Goal: Task Accomplishment & Management: Complete application form

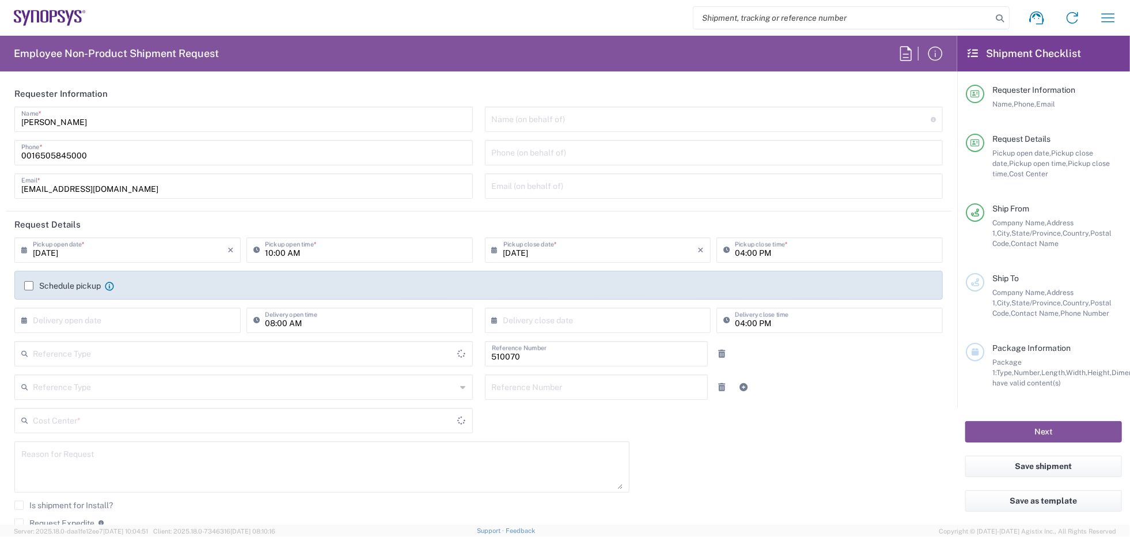
type input "Delivered at Place"
type input "US01, SG, IP-DIG, R&D 510070"
type input "Department"
type input "[GEOGRAPHIC_DATA]"
type input "[US_STATE]"
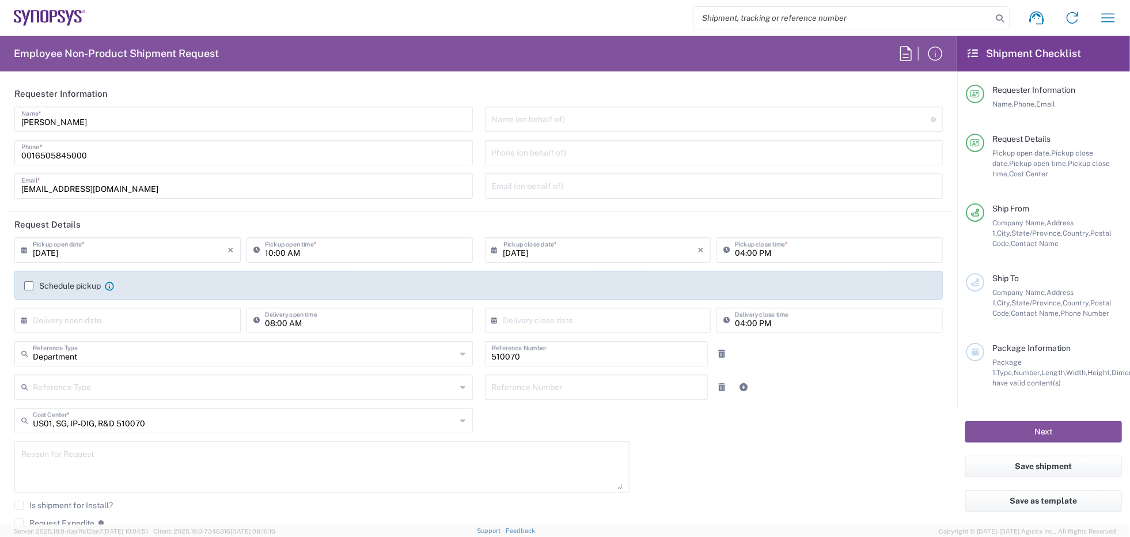
type input "[GEOGRAPHIC_DATA]"
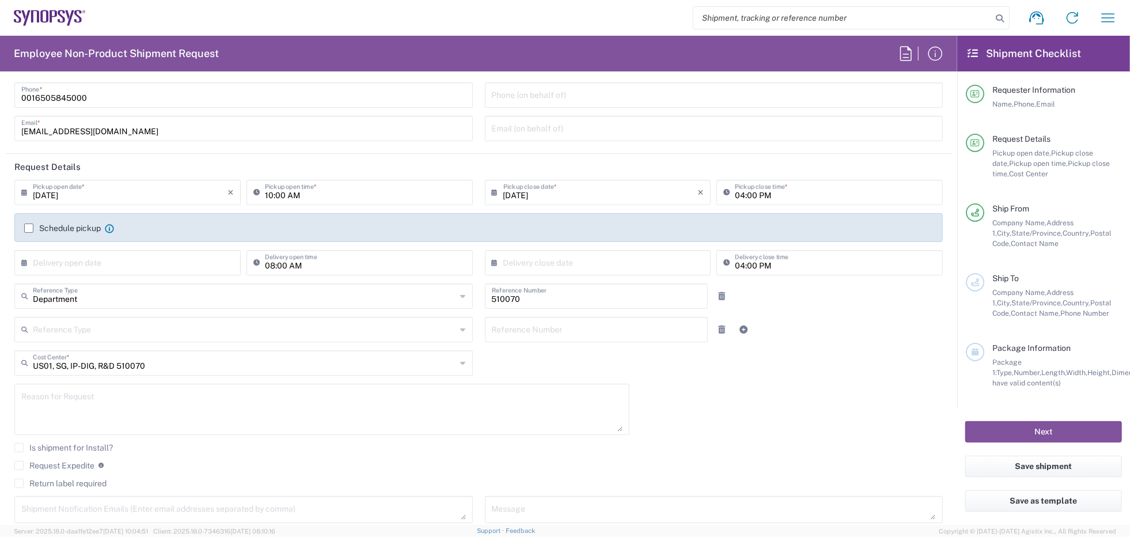
type input "Headquarters USSV"
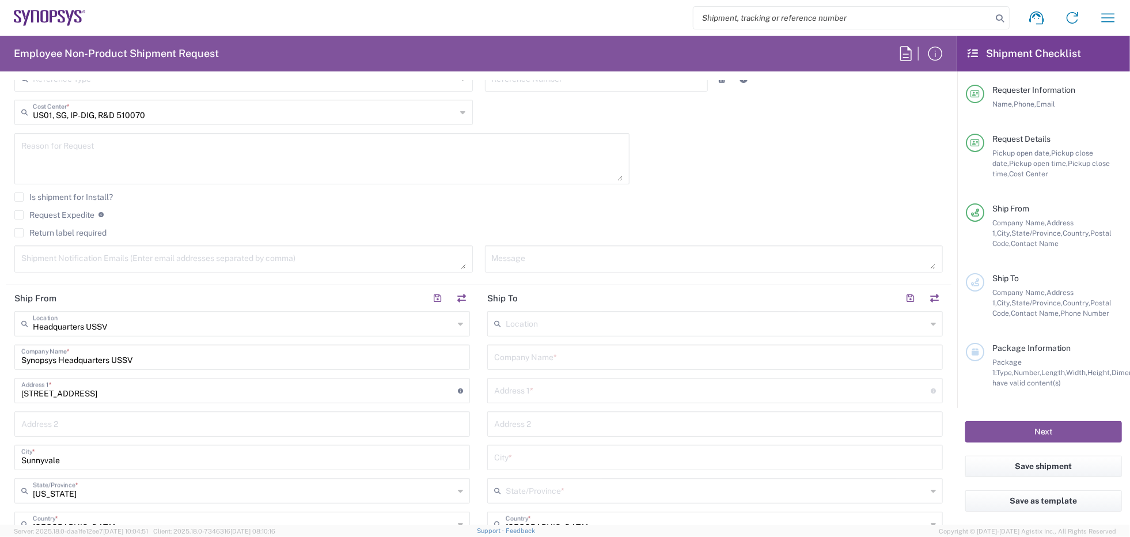
scroll to position [403, 0]
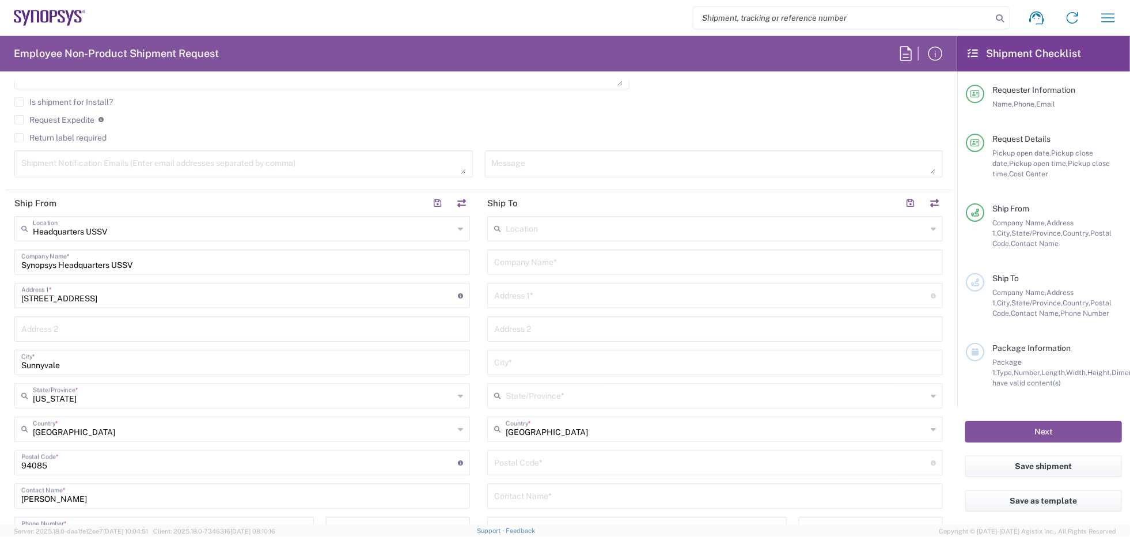
click at [542, 262] on input "text" at bounding box center [715, 261] width 442 height 20
click at [539, 225] on input "text" at bounding box center [716, 228] width 421 height 20
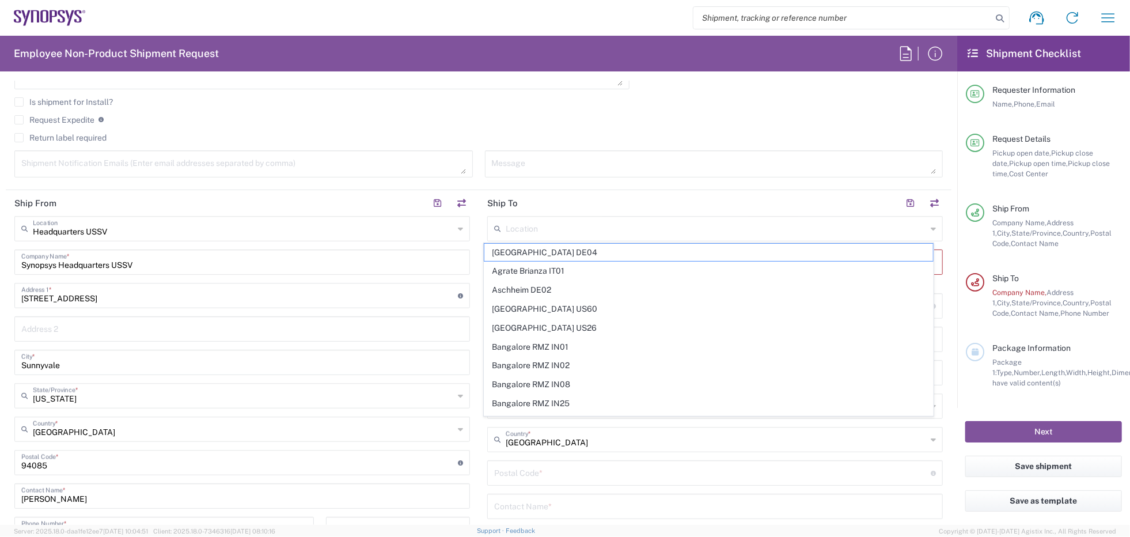
click at [595, 240] on div "Location [GEOGRAPHIC_DATA] DE04 Agrate Brianza IT01 [GEOGRAPHIC_DATA] DE02 [GEO…" at bounding box center [715, 463] width 456 height 494
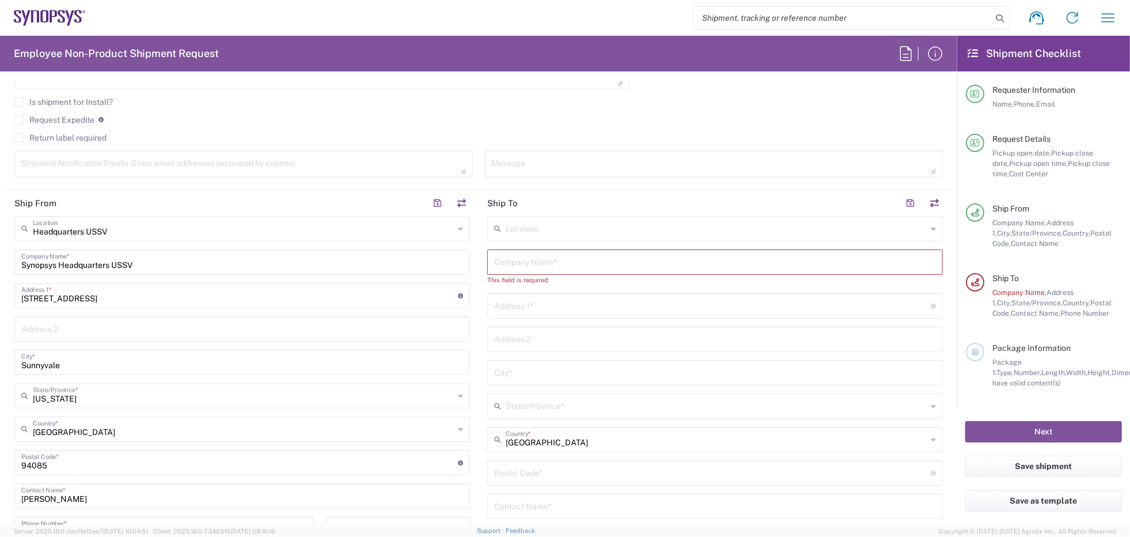
click at [614, 195] on header "Ship To" at bounding box center [715, 203] width 473 height 26
click at [643, 236] on input "text" at bounding box center [716, 228] width 421 height 20
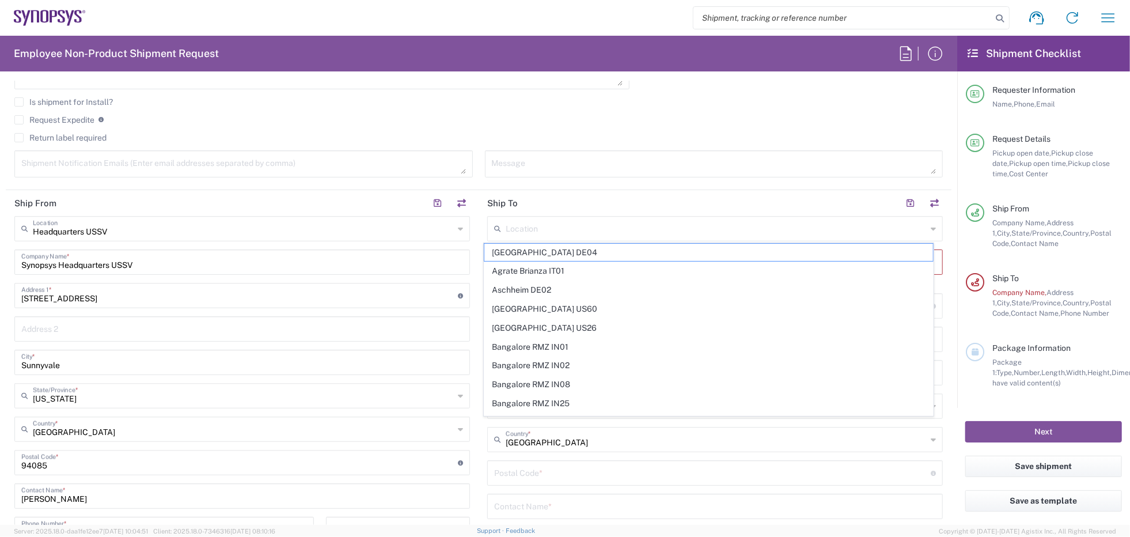
click at [760, 467] on input "undefined" at bounding box center [712, 472] width 437 height 20
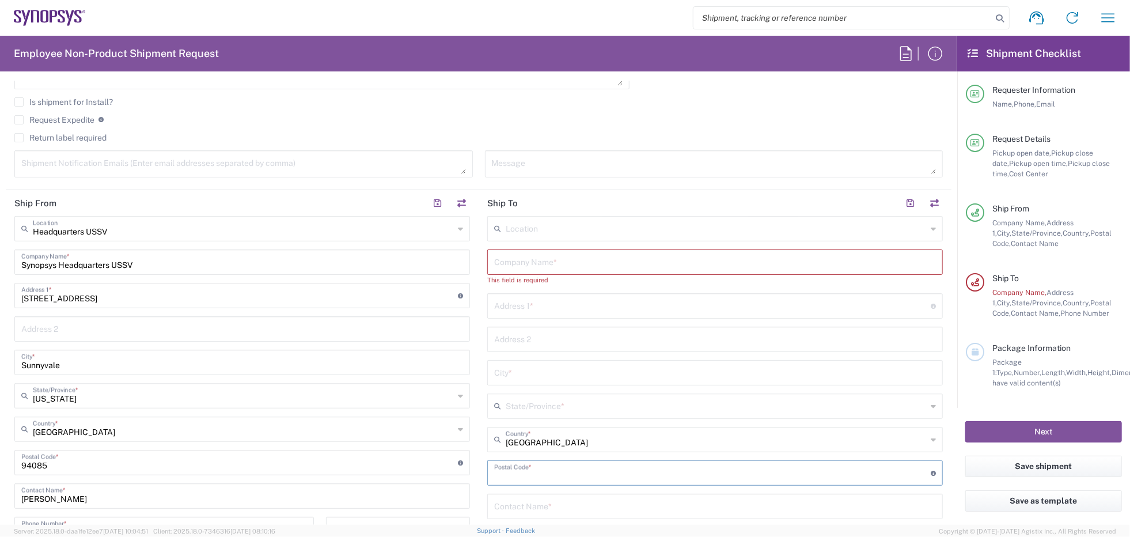
click at [861, 384] on div "City *" at bounding box center [715, 372] width 456 height 25
click at [655, 234] on input "text" at bounding box center [716, 228] width 421 height 20
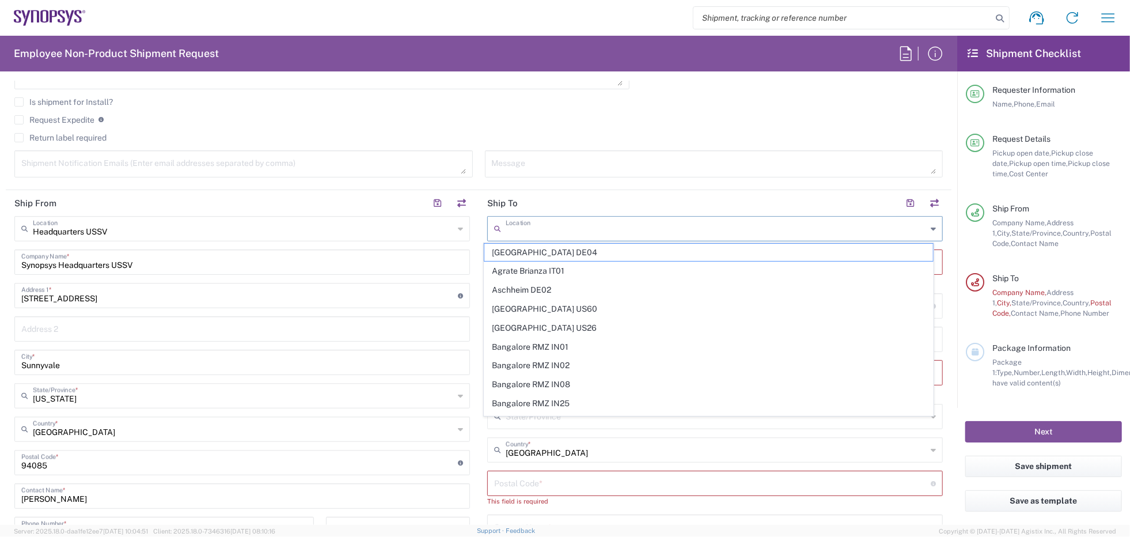
click at [671, 194] on header "Ship To" at bounding box center [715, 203] width 473 height 26
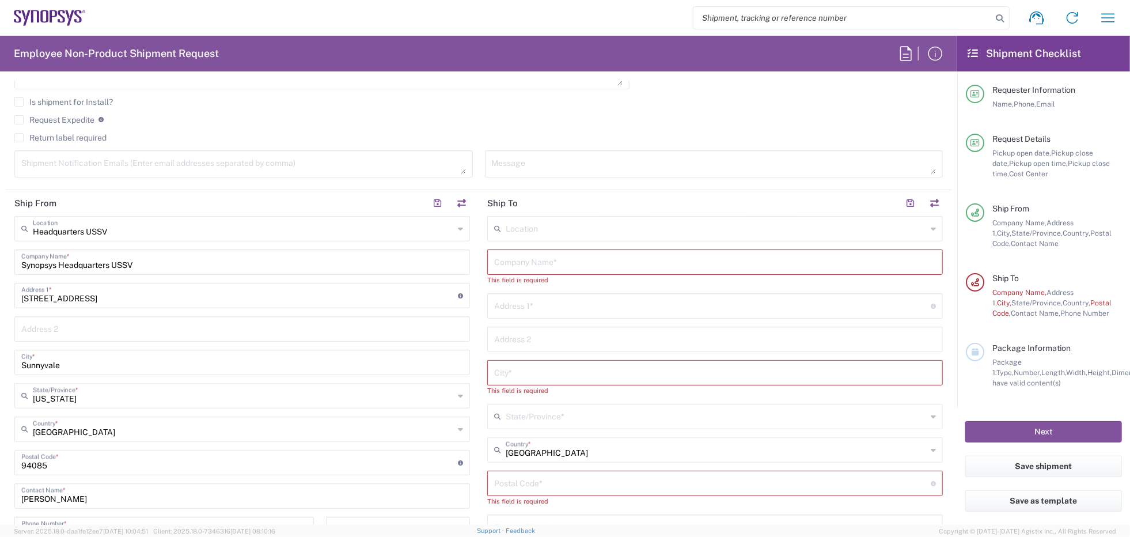
click at [634, 505] on div "Location [GEOGRAPHIC_DATA] DE04 Agrate Brianza IT01 [GEOGRAPHIC_DATA] DE02 [GEO…" at bounding box center [715, 473] width 456 height 515
click at [617, 232] on input "text" at bounding box center [716, 228] width 421 height 20
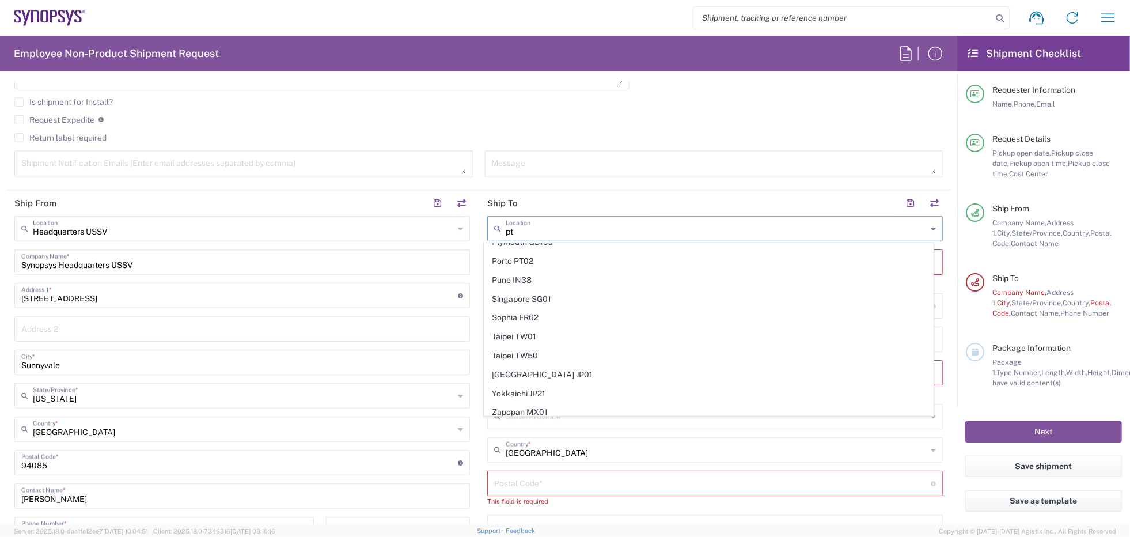
scroll to position [0, 0]
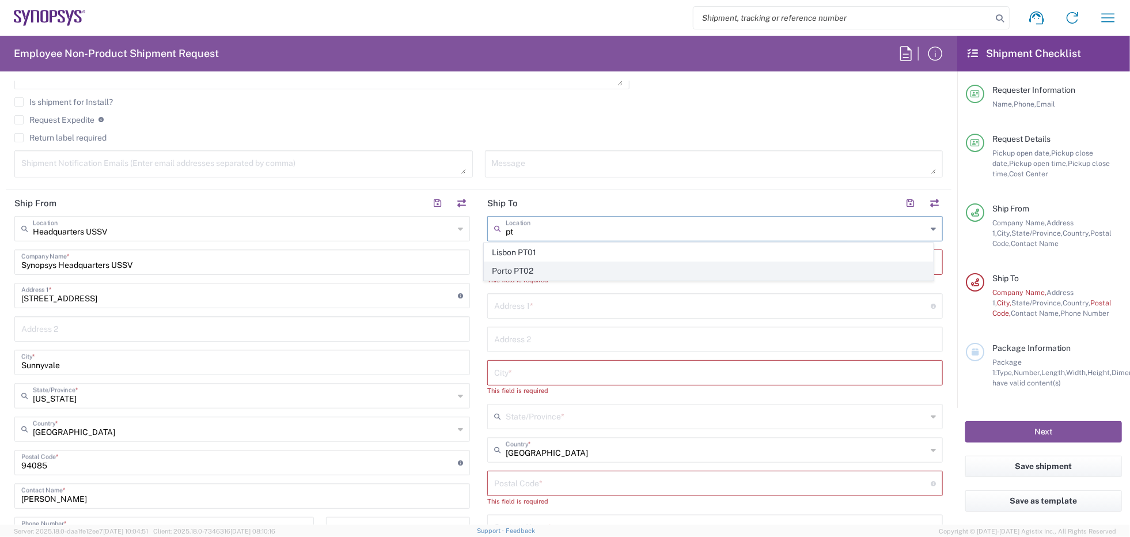
click at [540, 264] on span "Porto PT02" at bounding box center [709, 271] width 449 height 18
type input "Porto PT02"
type input "SNPS, [GEOGRAPHIC_DATA] Unipessoal, Lda."
type input "[STREET_ADDRESS][PERSON_NAME]"
type input "Edificio das Technologias 3rd Floor"
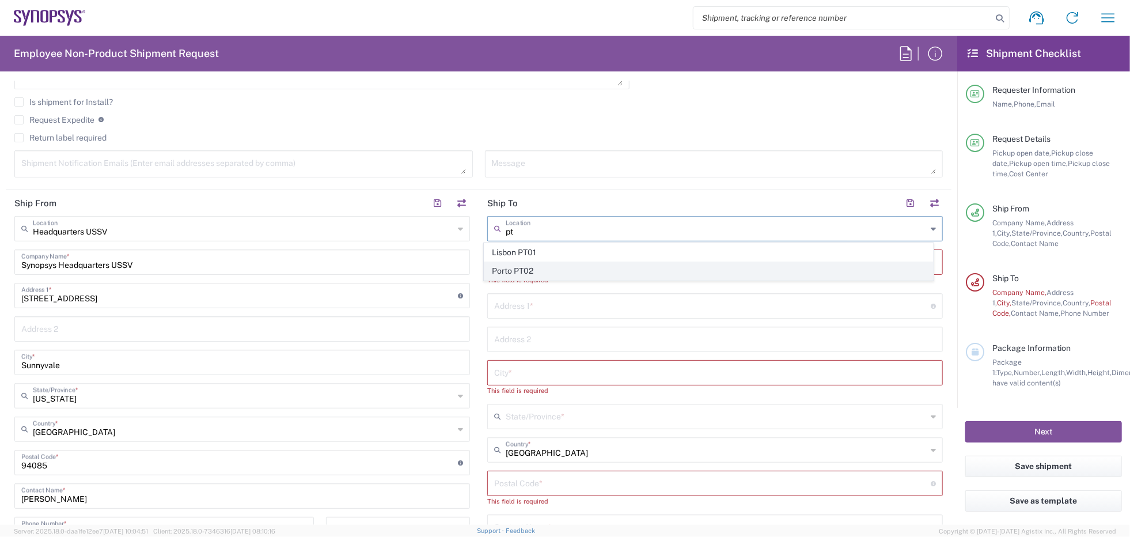
type input "[PERSON_NAME]"
type input "[GEOGRAPHIC_DATA]"
type input "4470-605"
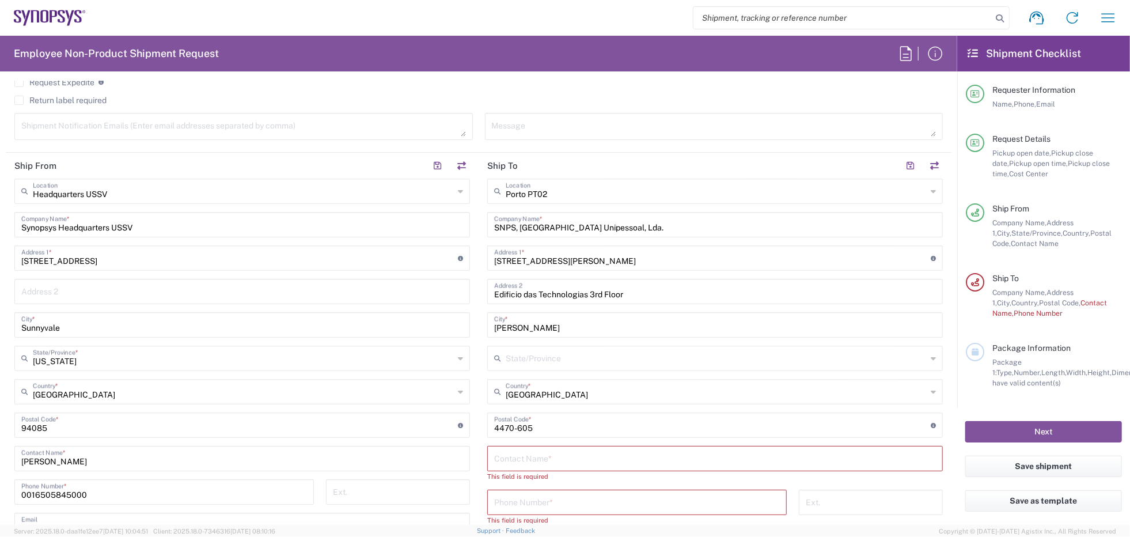
scroll to position [461, 0]
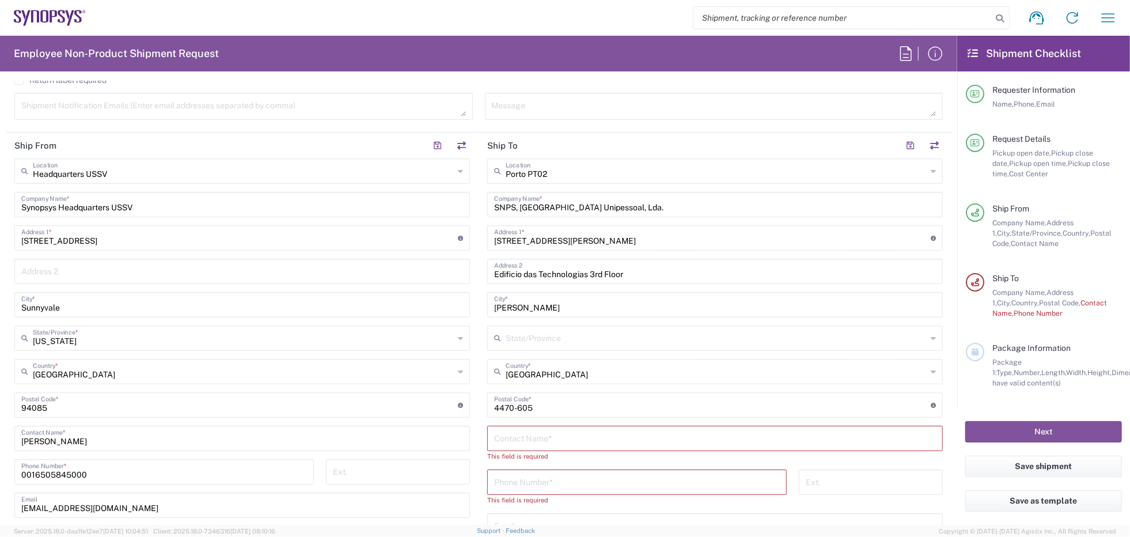
click at [607, 441] on input "text" at bounding box center [715, 437] width 442 height 20
paste input "[PERSON_NAME]"
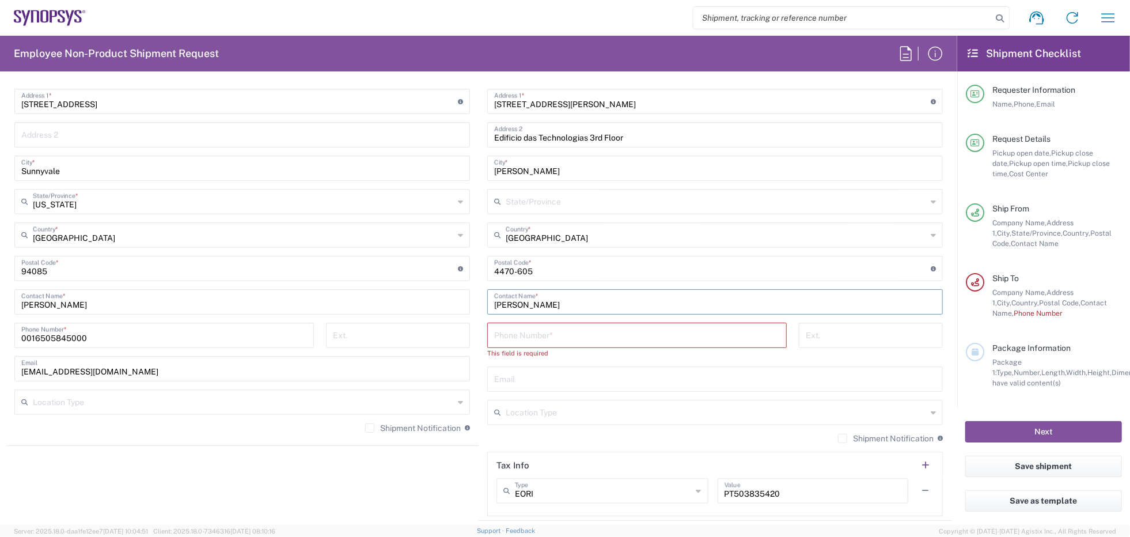
scroll to position [634, 0]
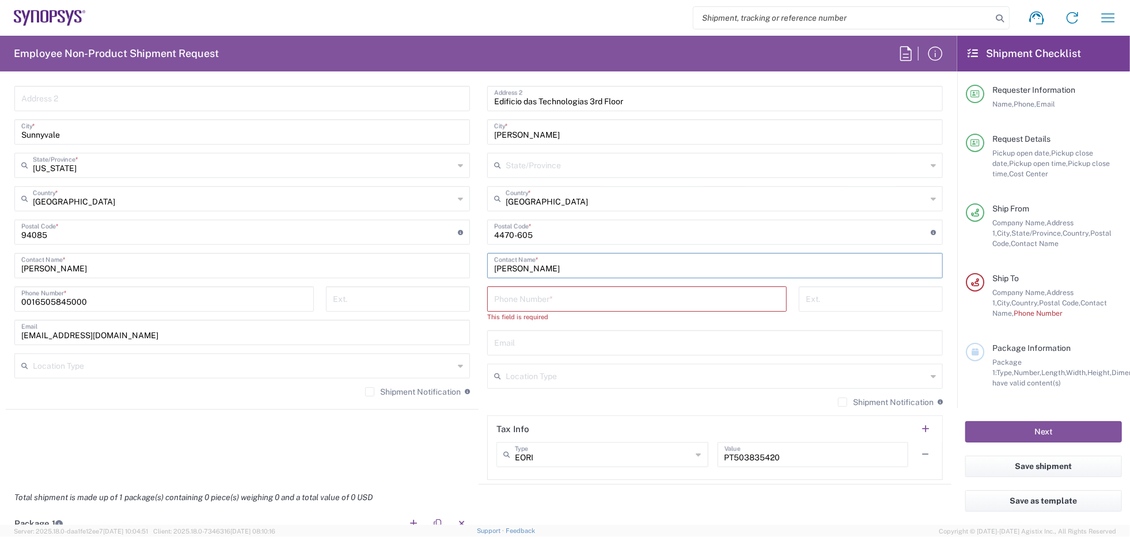
type input "[PERSON_NAME]"
click at [609, 302] on input "tel" at bounding box center [637, 298] width 286 height 20
paste input "[PHONE_NUMBER]"
click at [495, 302] on input "[PHONE_NUMBER]" at bounding box center [637, 298] width 286 height 20
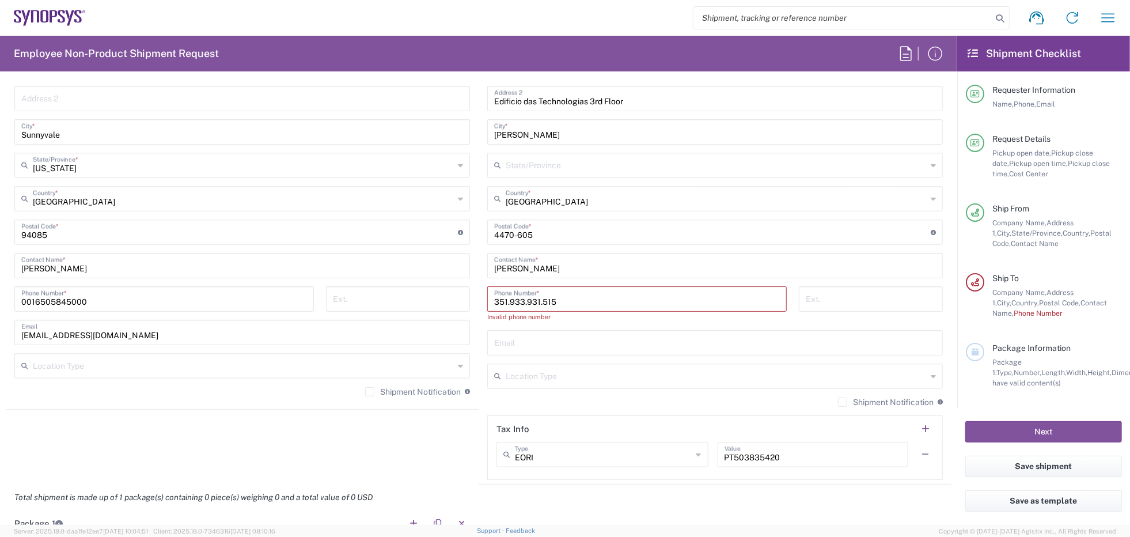
click at [800, 327] on div "Ext." at bounding box center [871, 308] width 156 height 44
click at [538, 298] on input "351.933.931.515" at bounding box center [637, 298] width 286 height 20
click at [521, 298] on input "351.933.931515" at bounding box center [637, 298] width 286 height 20
click at [506, 299] on input "351.933931515" at bounding box center [637, 298] width 286 height 20
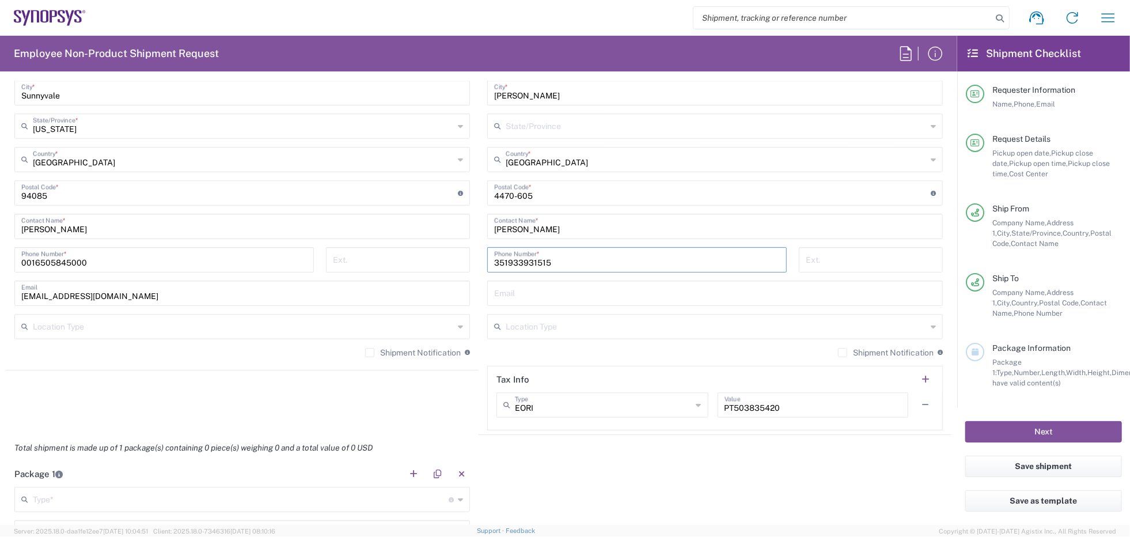
scroll to position [691, 0]
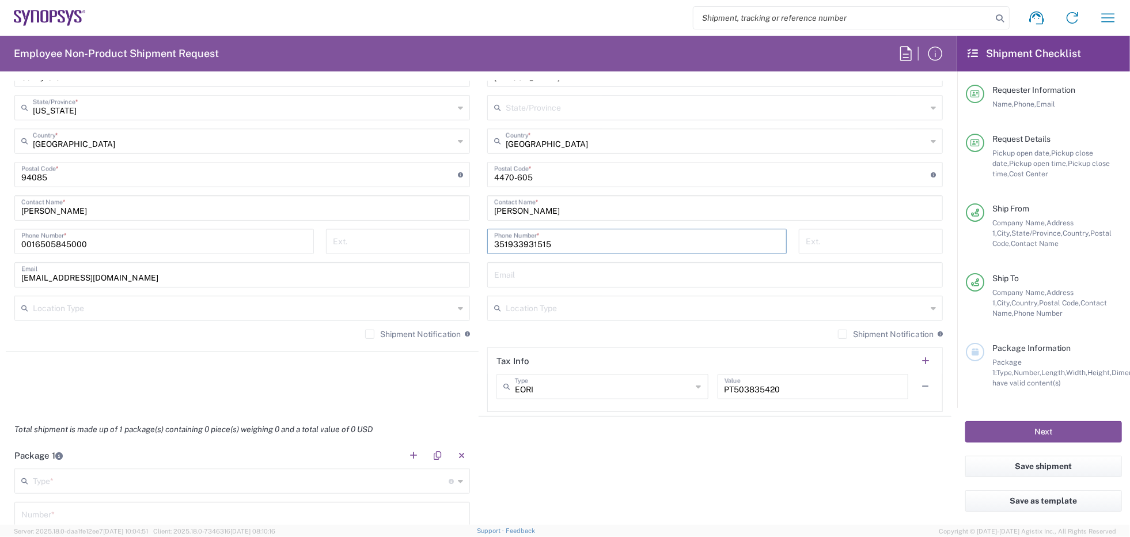
type input "351933931515"
click at [551, 271] on input "text" at bounding box center [715, 274] width 442 height 20
paste input "[EMAIL_ADDRESS][DOMAIN_NAME]"
type input "[EMAIL_ADDRESS][DOMAIN_NAME]"
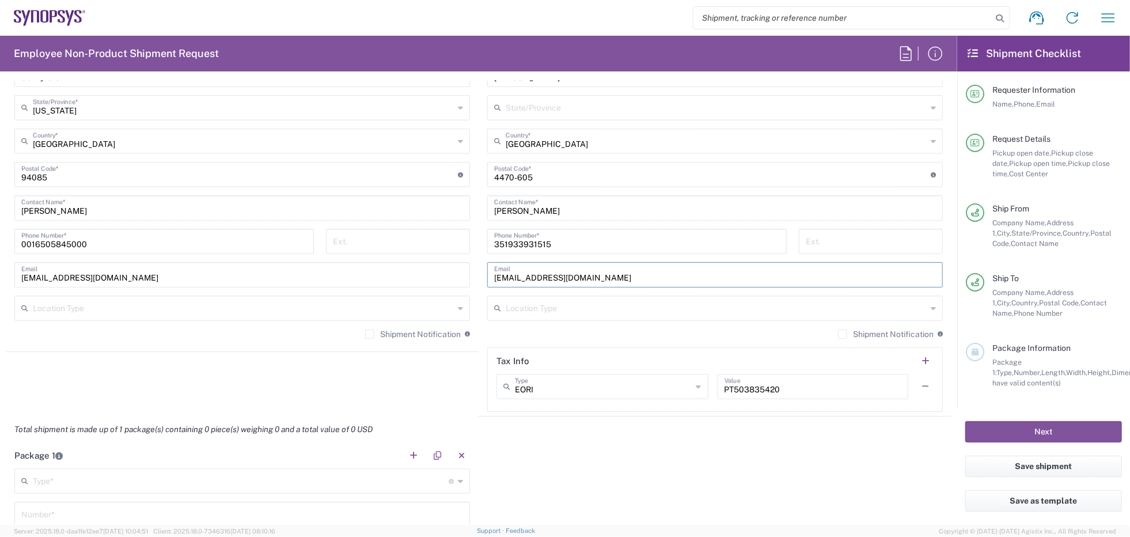
click at [686, 427] on div "Total shipment is made up of 1 package(s) containing 0 piece(s) weighing 0 and …" at bounding box center [479, 430] width 958 height 26
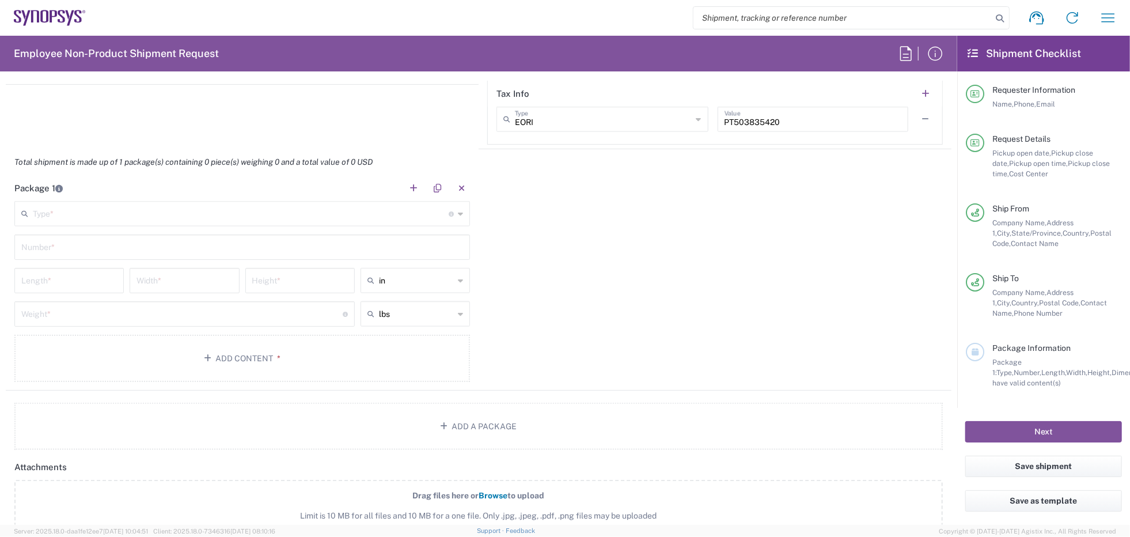
scroll to position [979, 0]
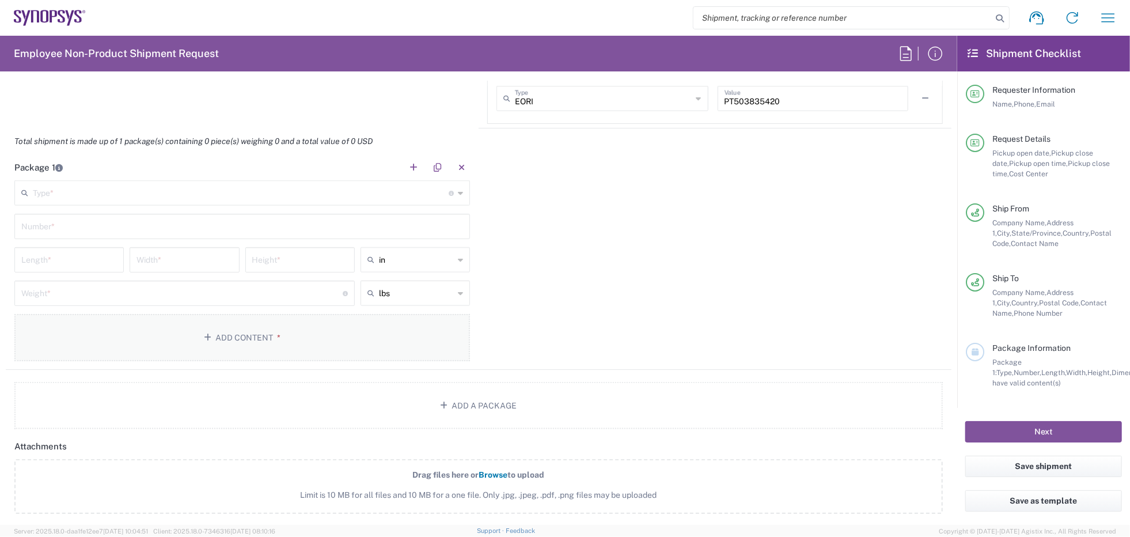
click at [253, 342] on button "Add Content *" at bounding box center [242, 337] width 456 height 47
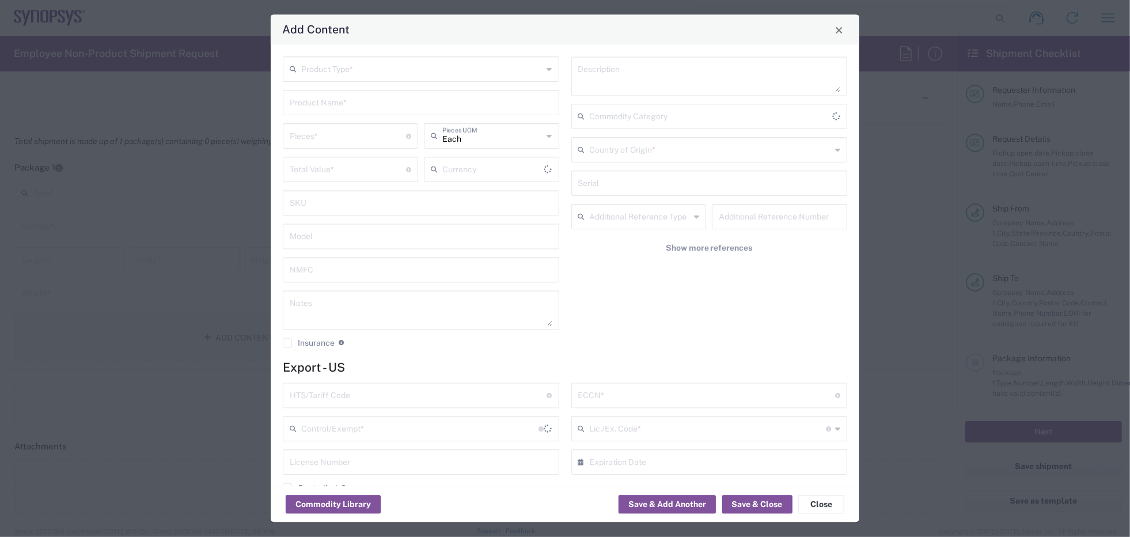
type input "US Dollar"
click at [398, 64] on input "text" at bounding box center [422, 69] width 242 height 20
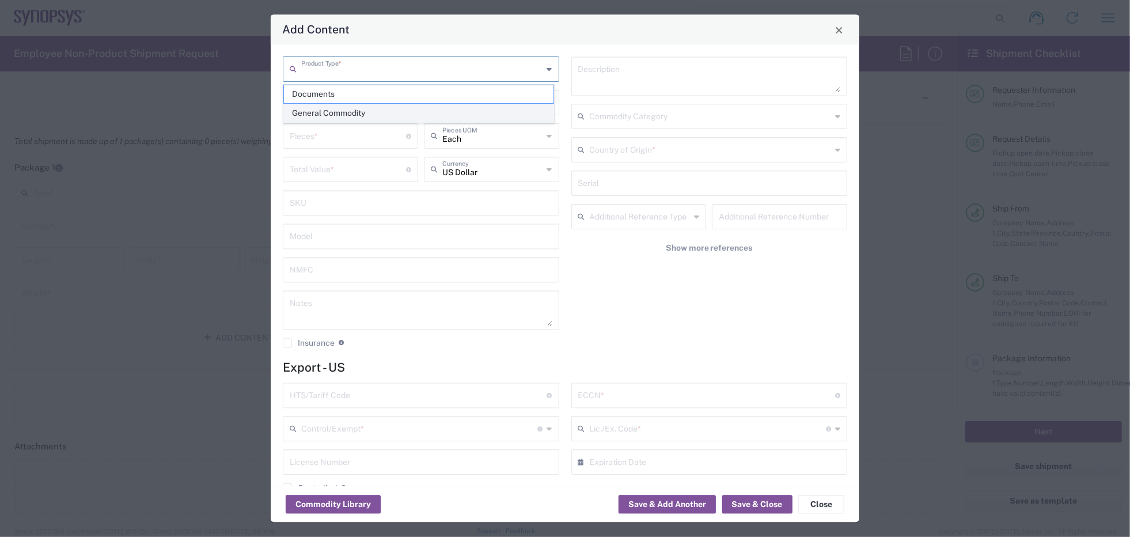
click at [362, 111] on span "General Commodity" at bounding box center [419, 113] width 270 height 18
type input "General Commodity"
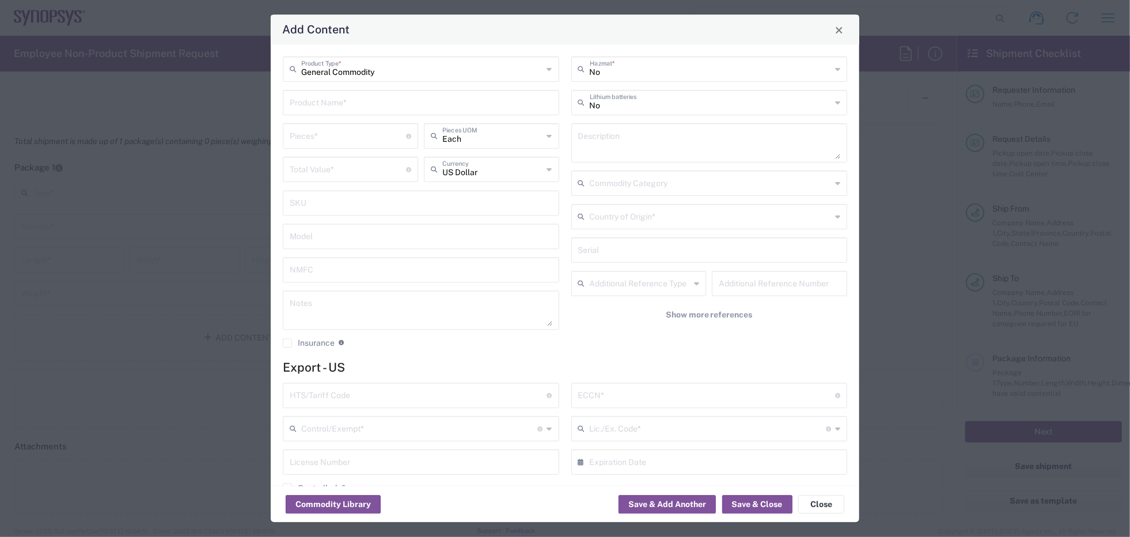
click at [389, 100] on input "text" at bounding box center [421, 102] width 263 height 20
click at [402, 146] on div "Ellisys USB Explorer 350 (EX350)" at bounding box center [421, 150] width 274 height 20
type input "Ellisys USB Explorer 350 (EX350)"
type textarea "Ellisys USB Explorer 350 (EX350)"
type input "9030.40.0000"
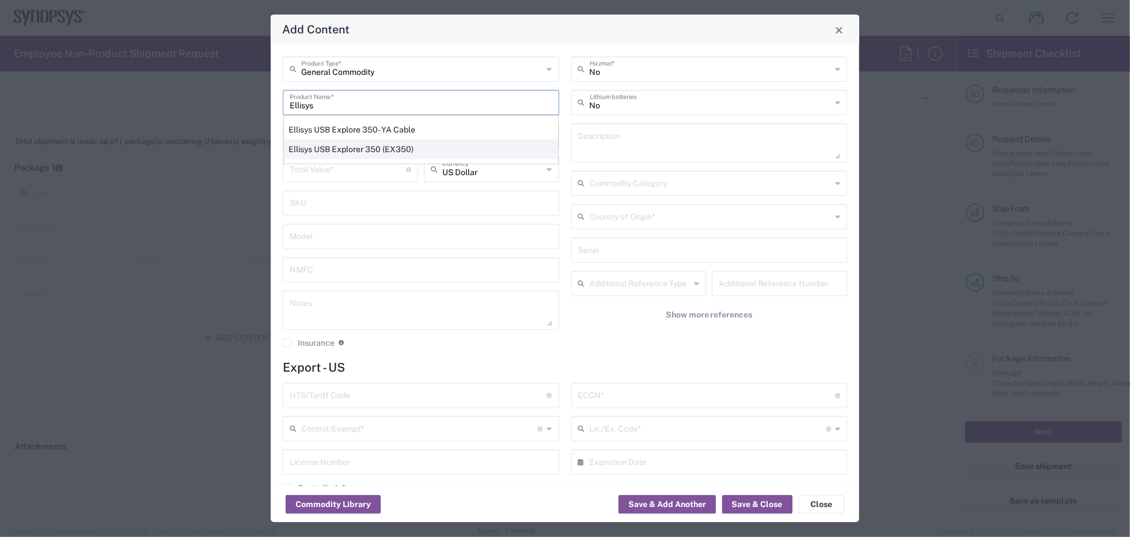
type input "BIS"
type input "EAR99"
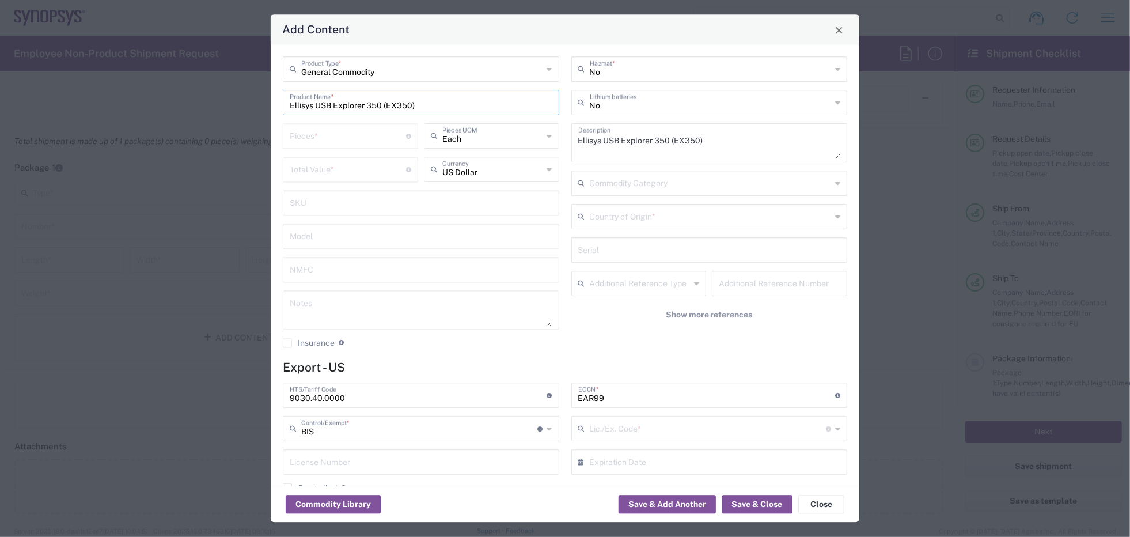
type input "NLR - No License Required"
click at [338, 140] on input "number" at bounding box center [348, 136] width 116 height 20
type input "2"
click at [390, 252] on div "General Commodity Product Type * Ellisys USB Explorer 350 (EX350) Product Name …" at bounding box center [421, 207] width 289 height 300
click at [362, 168] on input "number" at bounding box center [348, 169] width 116 height 20
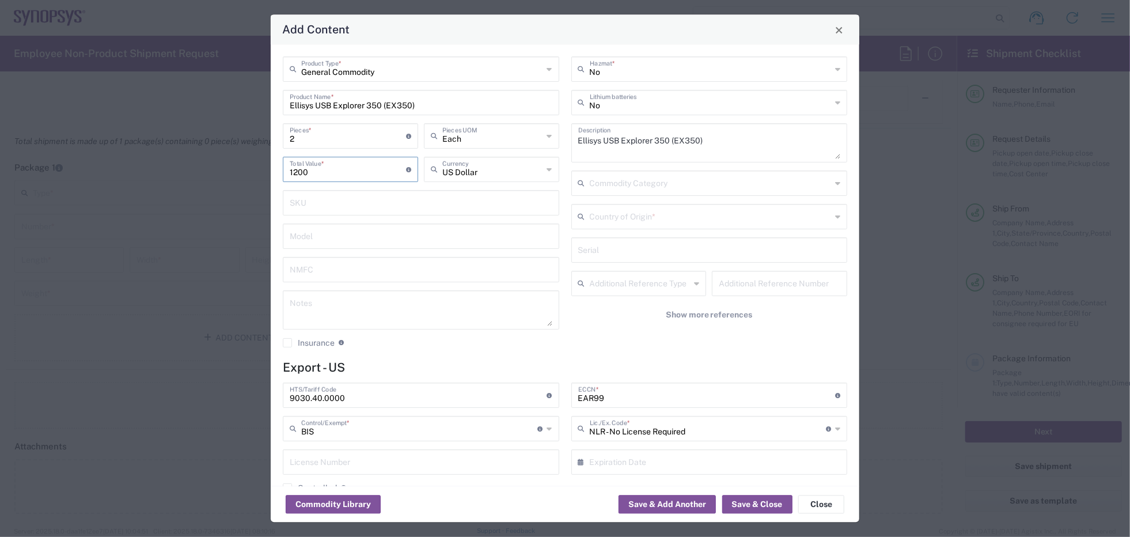
type input "1200"
click at [371, 198] on input "text" at bounding box center [421, 202] width 263 height 20
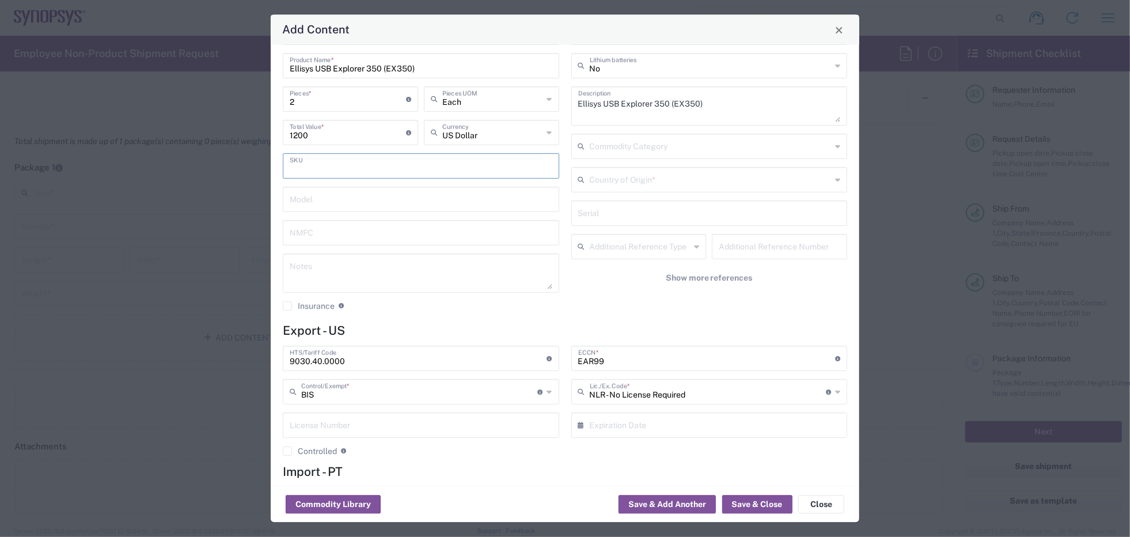
scroll to position [58, 0]
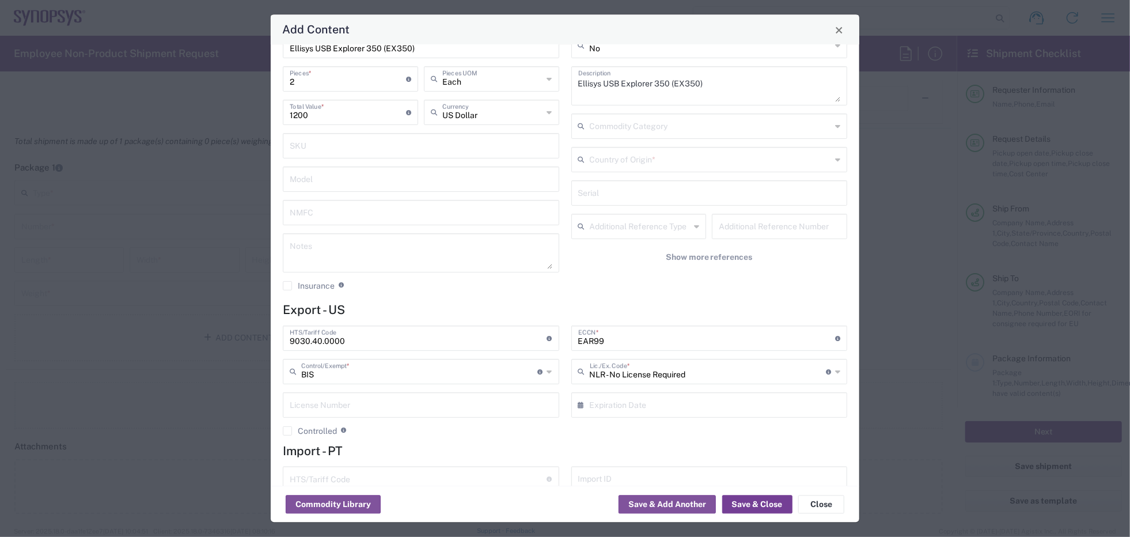
click at [763, 501] on button "Save & Close" at bounding box center [757, 504] width 70 height 18
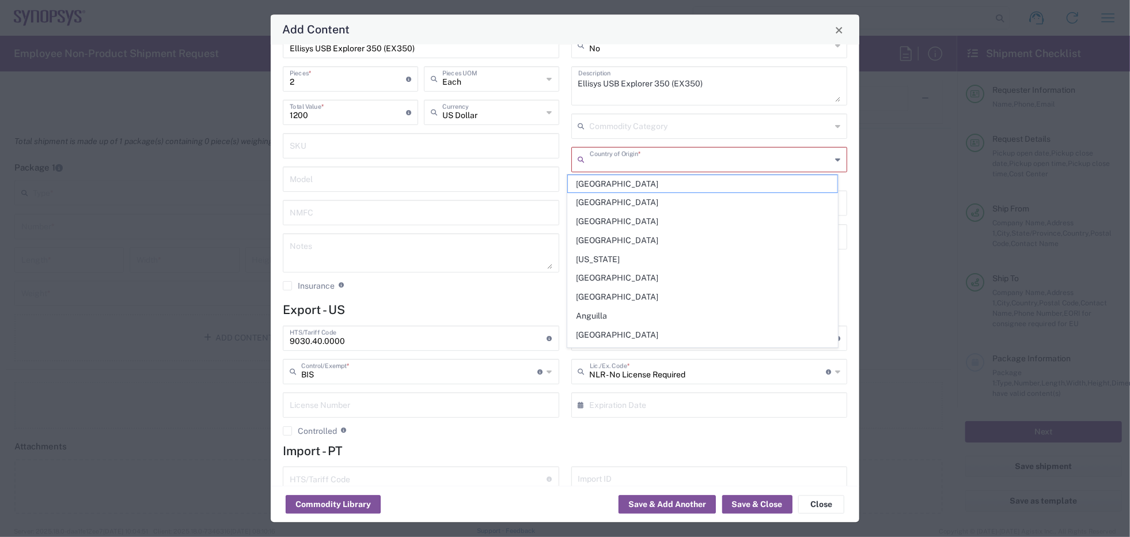
click at [648, 161] on input "text" at bounding box center [711, 159] width 242 height 20
click at [436, 467] on div "HTS/Tariff Code Obtain HTS from vendor if product is purchased. 10-digit U.S. i…" at bounding box center [421, 479] width 277 height 25
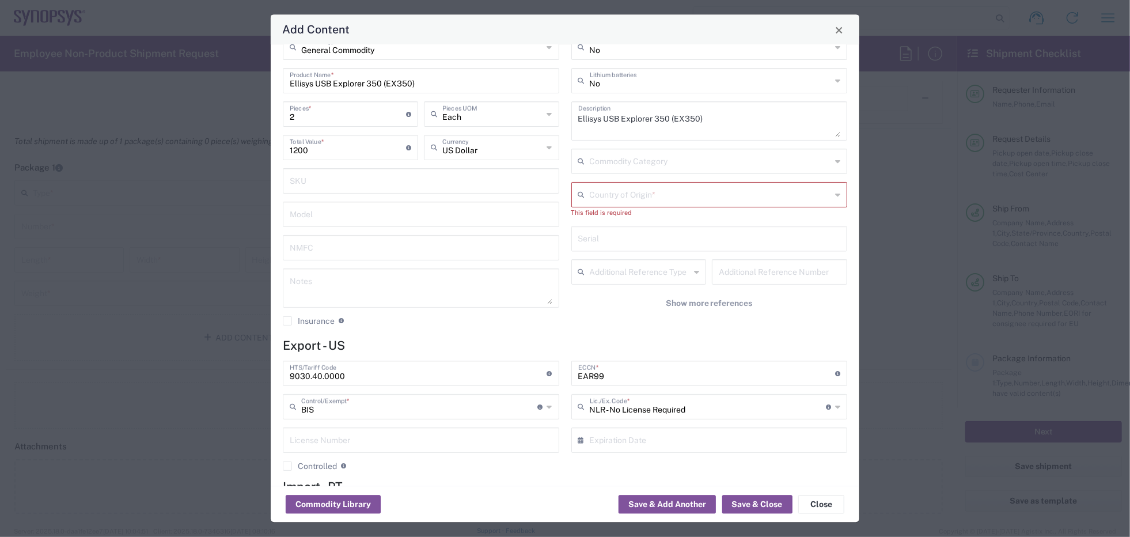
scroll to position [0, 0]
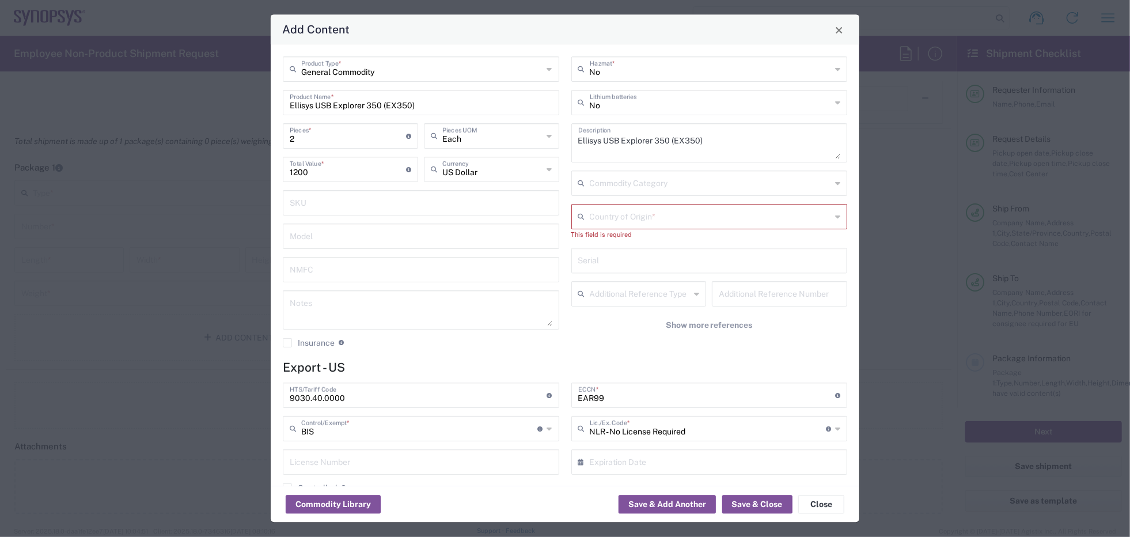
click at [664, 220] on input "text" at bounding box center [711, 216] width 242 height 20
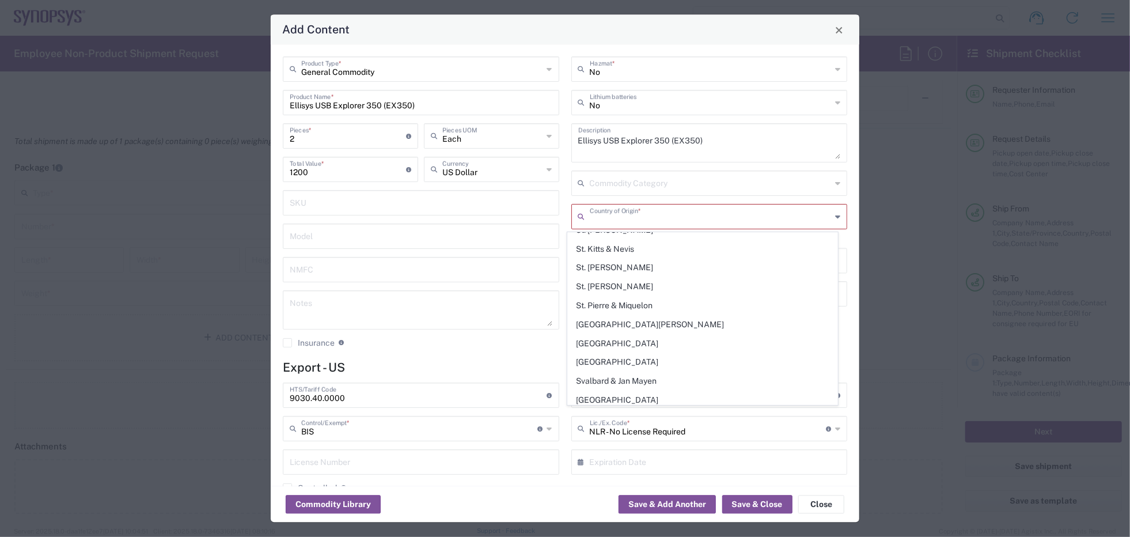
scroll to position [3975, 0]
click at [631, 320] on span "[GEOGRAPHIC_DATA]" at bounding box center [703, 329] width 270 height 18
type input "[GEOGRAPHIC_DATA]"
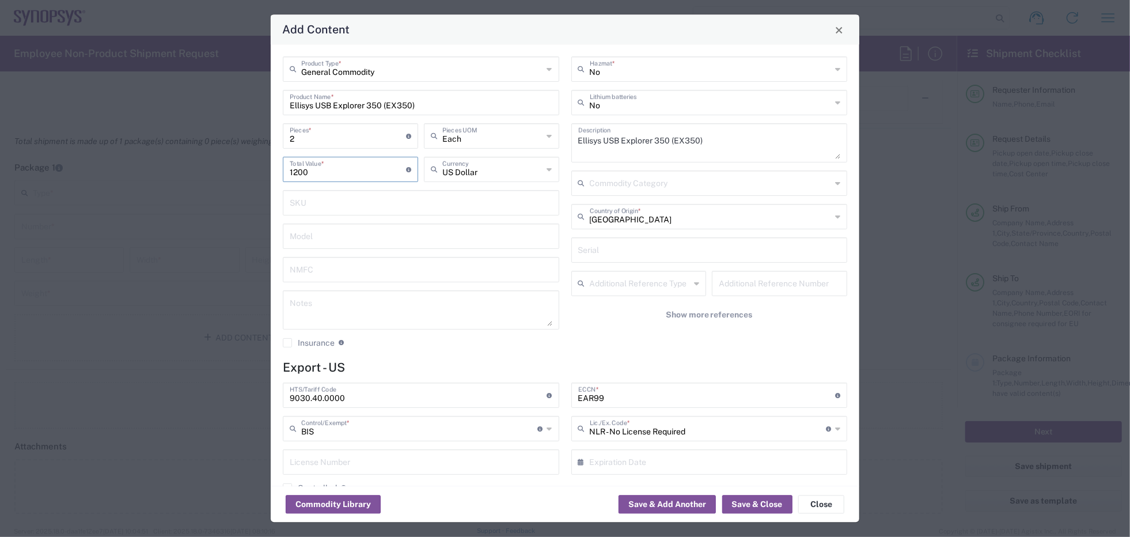
drag, startPoint x: 328, startPoint y: 169, endPoint x: 253, endPoint y: 165, distance: 75.0
click at [253, 165] on div "Add Content General Commodity Product Type * Ellisys USB Explorer 350 (EX350) P…" at bounding box center [565, 268] width 1130 height 537
type input "400"
click at [342, 200] on input "text" at bounding box center [421, 202] width 263 height 20
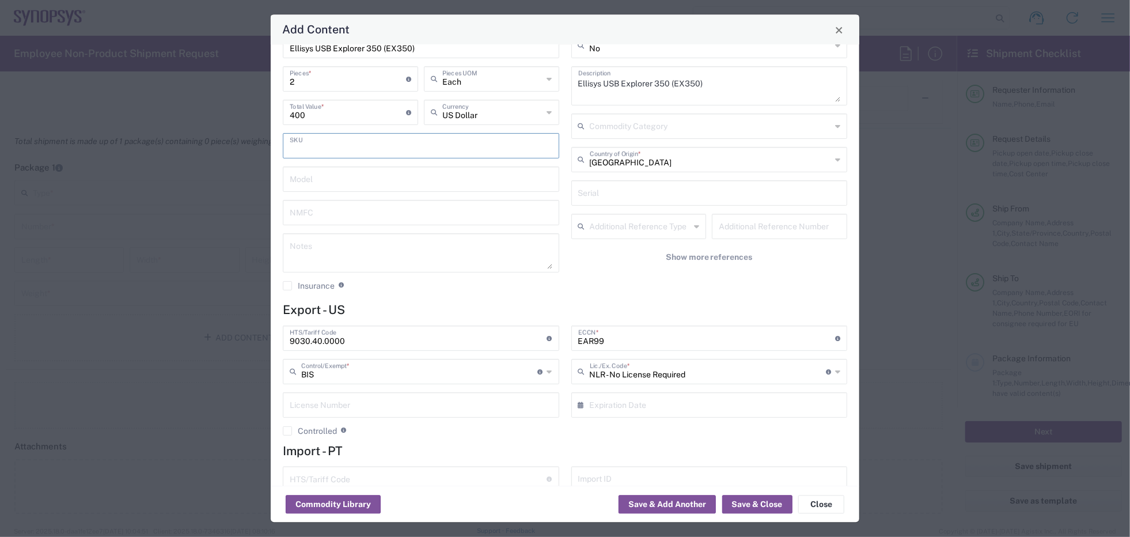
scroll to position [101, 0]
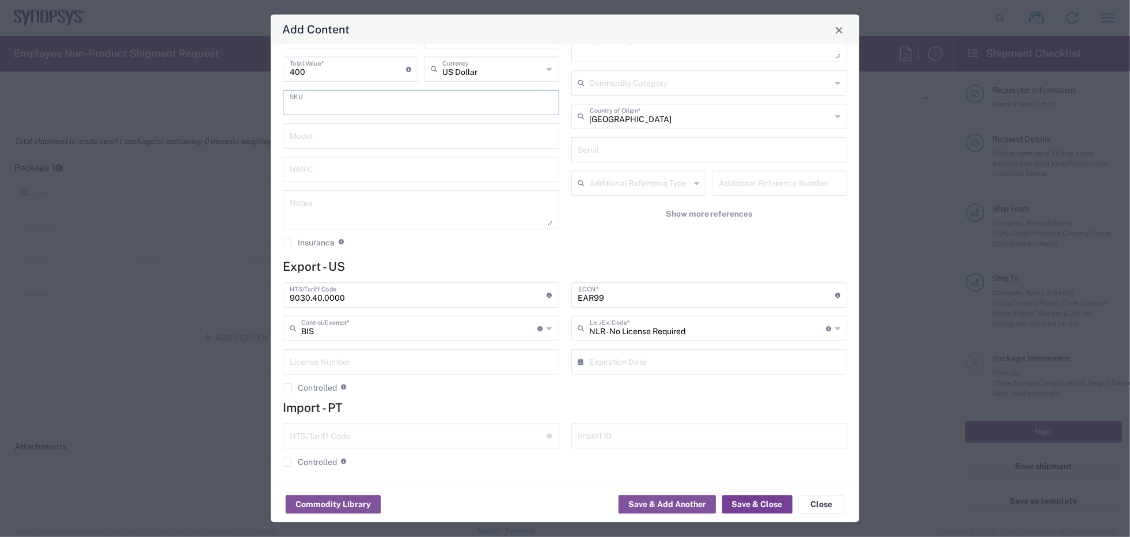
click at [760, 502] on button "Save & Close" at bounding box center [757, 504] width 70 height 18
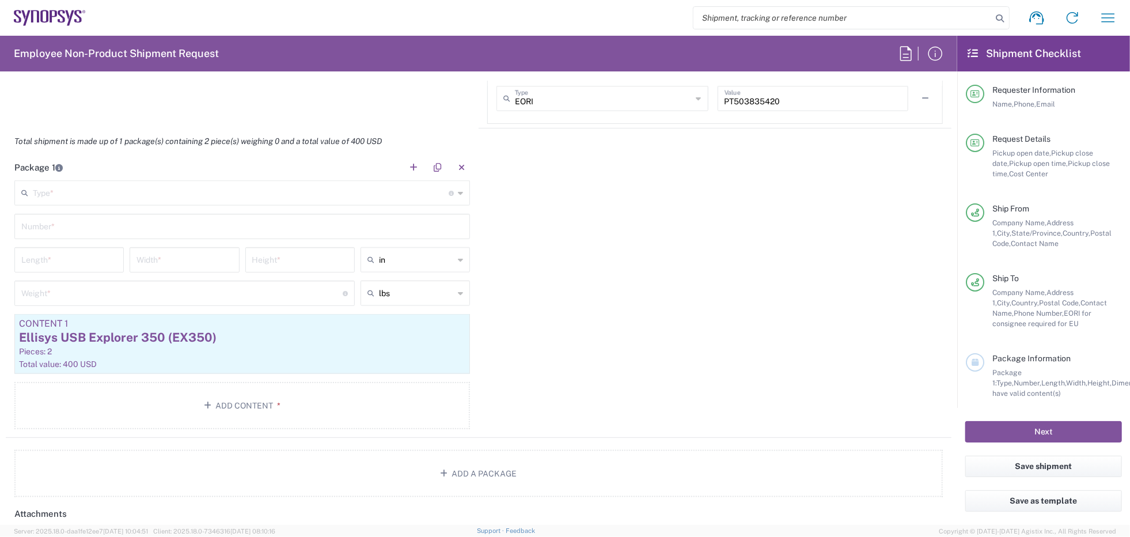
click at [404, 193] on input "text" at bounding box center [241, 192] width 416 height 20
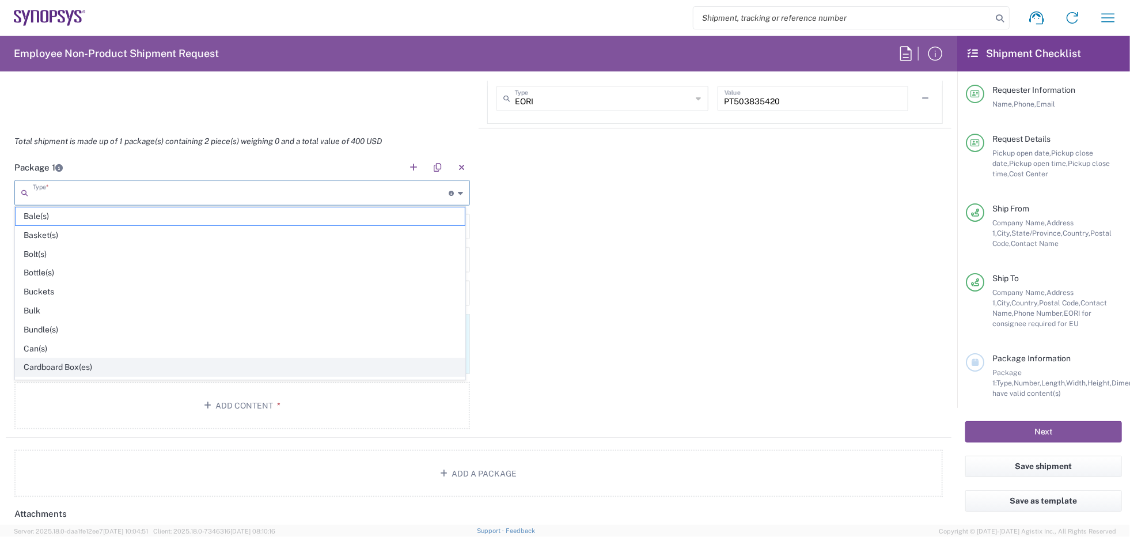
click at [56, 368] on span "Cardboard Box(es)" at bounding box center [240, 367] width 449 height 18
type input "Cardboard Box(es)"
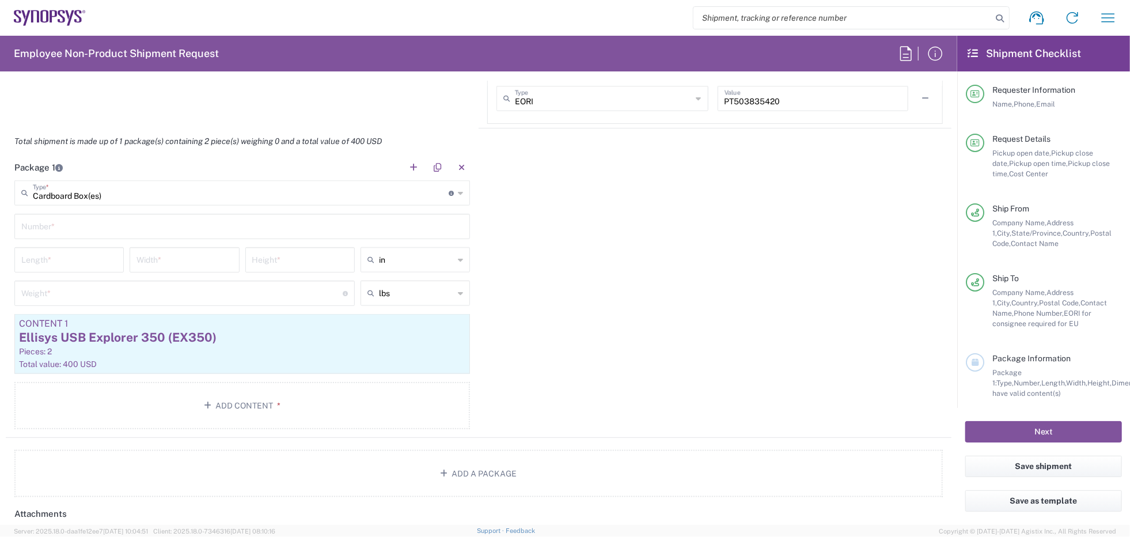
click at [81, 218] on input "text" at bounding box center [242, 225] width 442 height 20
type input "1"
click at [90, 259] on input "number" at bounding box center [69, 259] width 96 height 20
type input "16"
click at [150, 264] on input "number" at bounding box center [185, 259] width 96 height 20
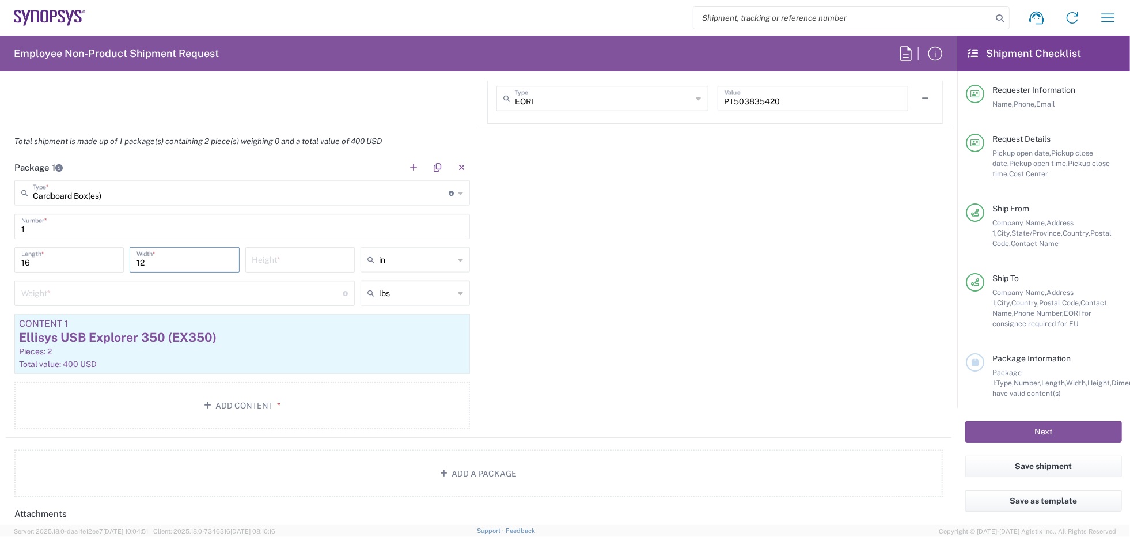
type input "12"
click at [306, 255] on input "number" at bounding box center [300, 259] width 96 height 20
type input "4.5"
click at [253, 290] on input "number" at bounding box center [181, 292] width 321 height 20
type input "5"
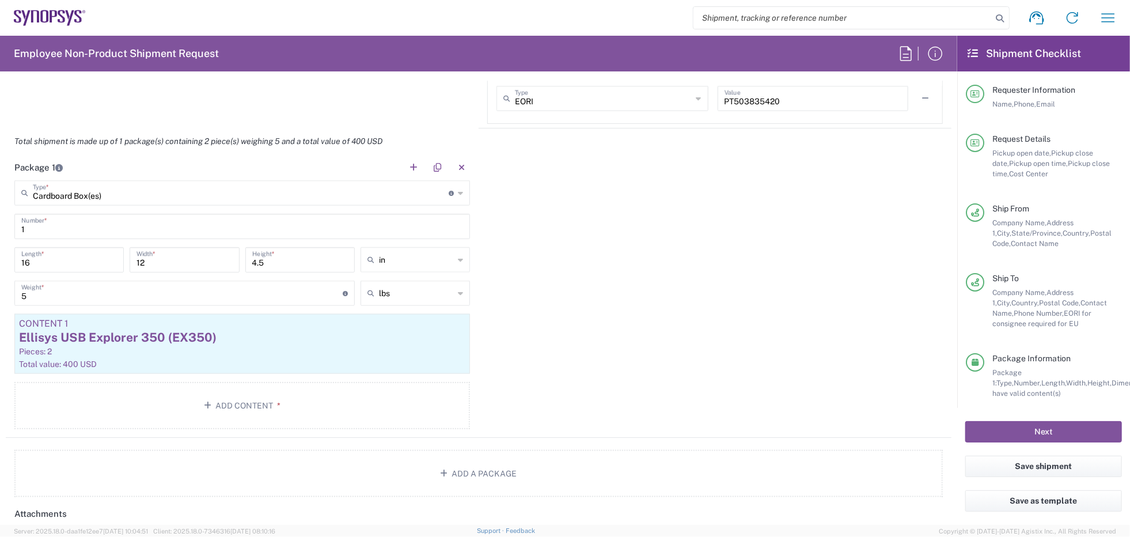
click at [747, 313] on div "Package 1 Cardboard Box(es) Type * Material used to package goods Bale(s) Baske…" at bounding box center [479, 295] width 946 height 283
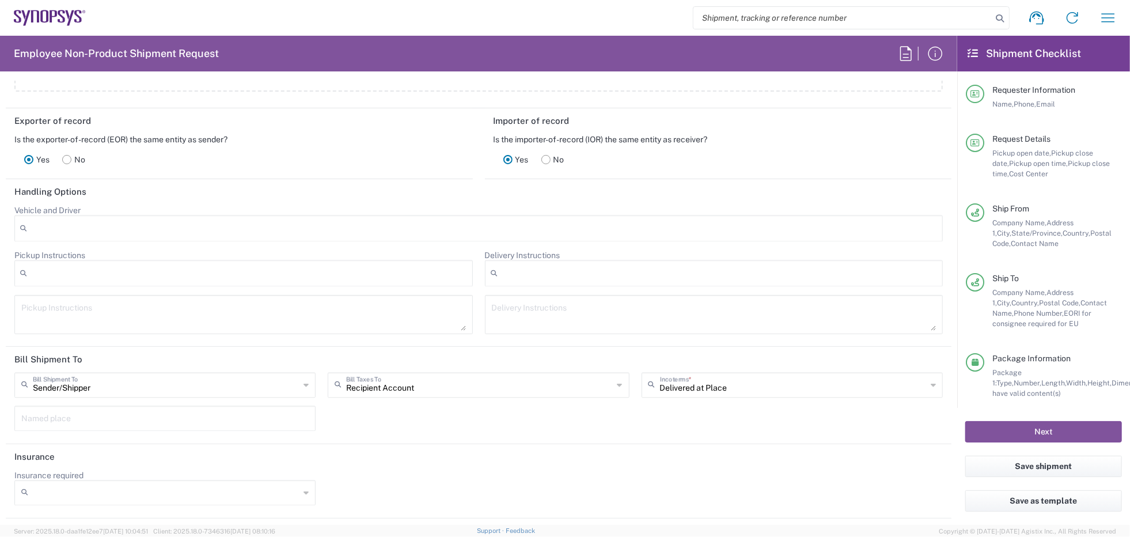
scroll to position [1532, 0]
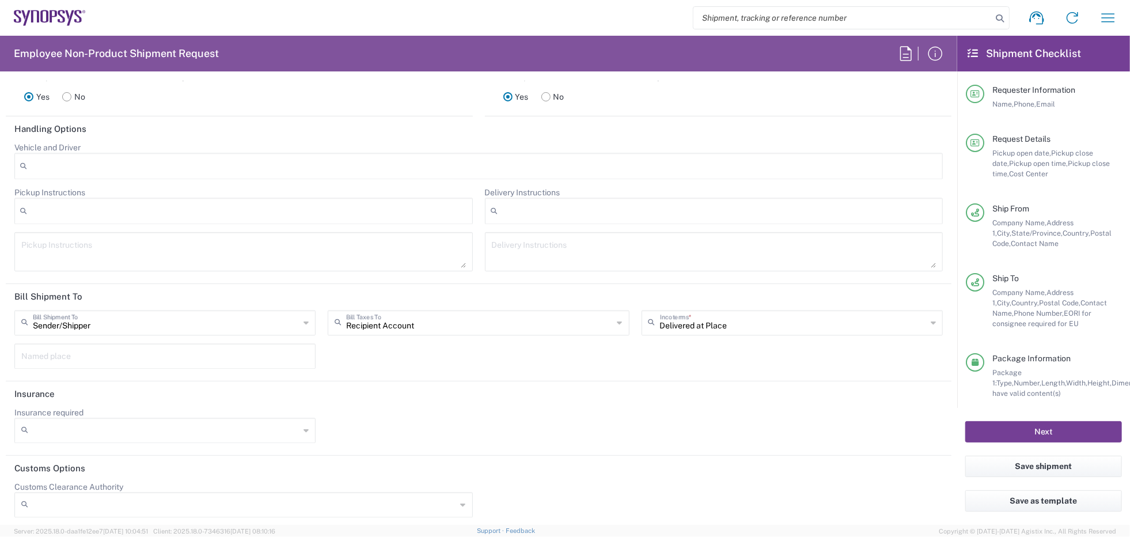
click at [1031, 429] on button "Next" at bounding box center [1044, 431] width 157 height 21
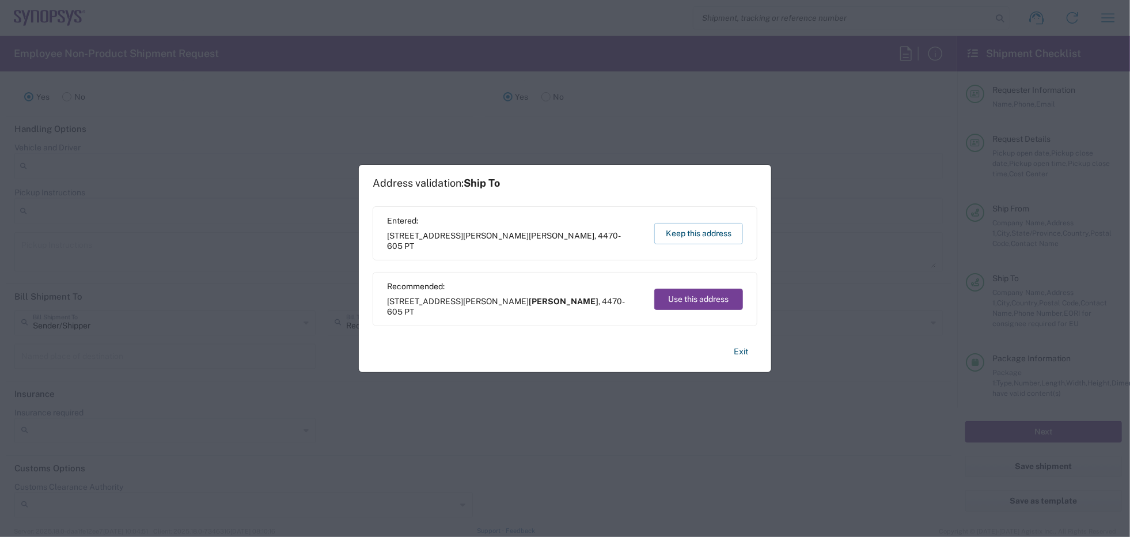
click at [714, 300] on button "Use this address" at bounding box center [698, 299] width 89 height 21
type input "[PERSON_NAME]"
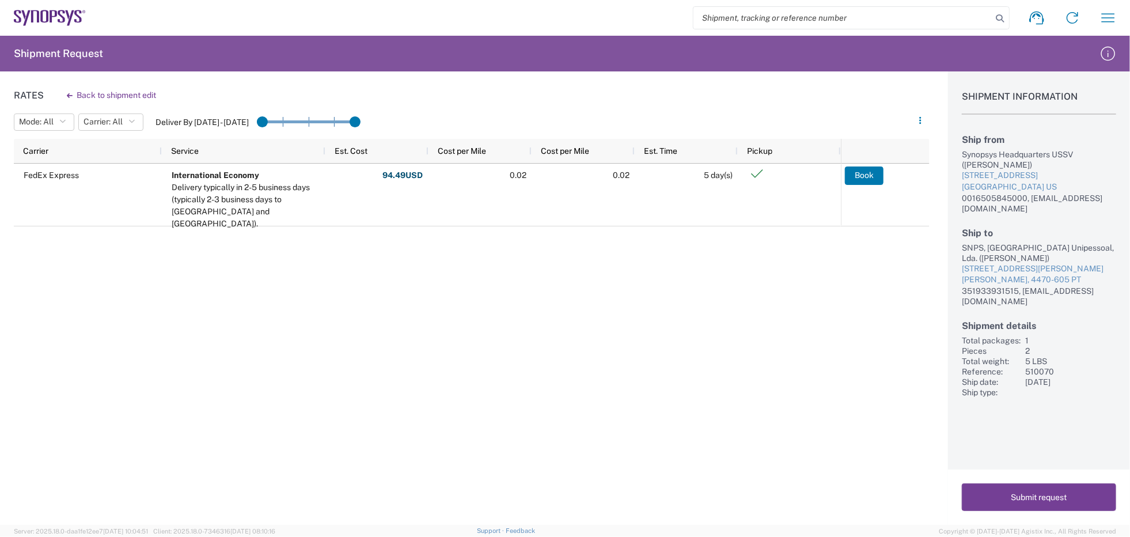
click at [1058, 502] on button "Submit request" at bounding box center [1039, 497] width 154 height 28
